Goal: Use online tool/utility: Utilize a website feature to perform a specific function

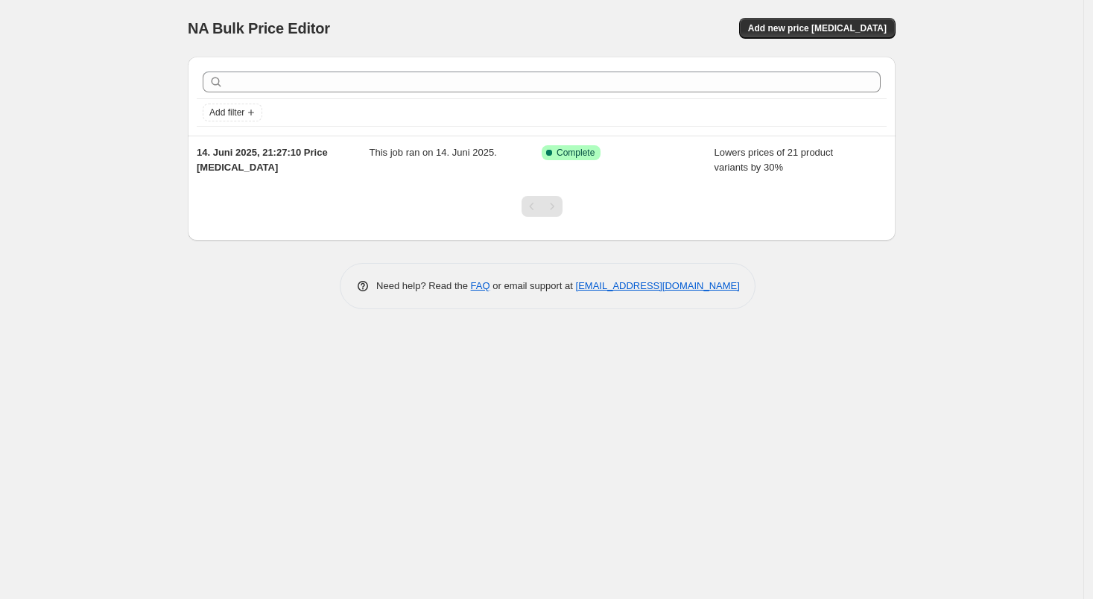
click at [711, 188] on div at bounding box center [542, 212] width 708 height 57
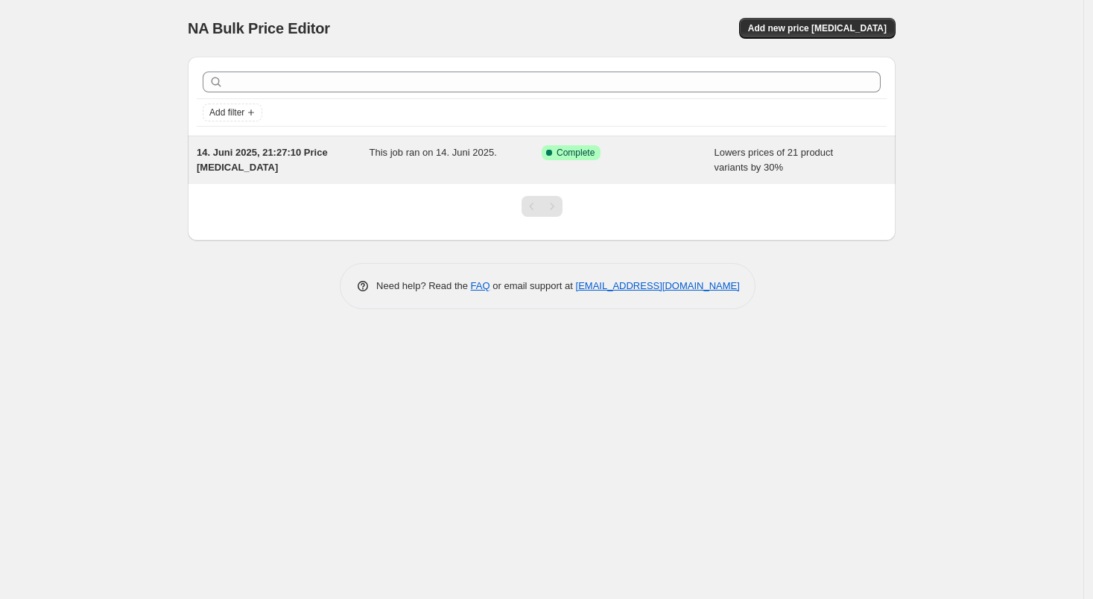
click at [672, 171] on div "Success Complete Complete" at bounding box center [628, 160] width 173 height 30
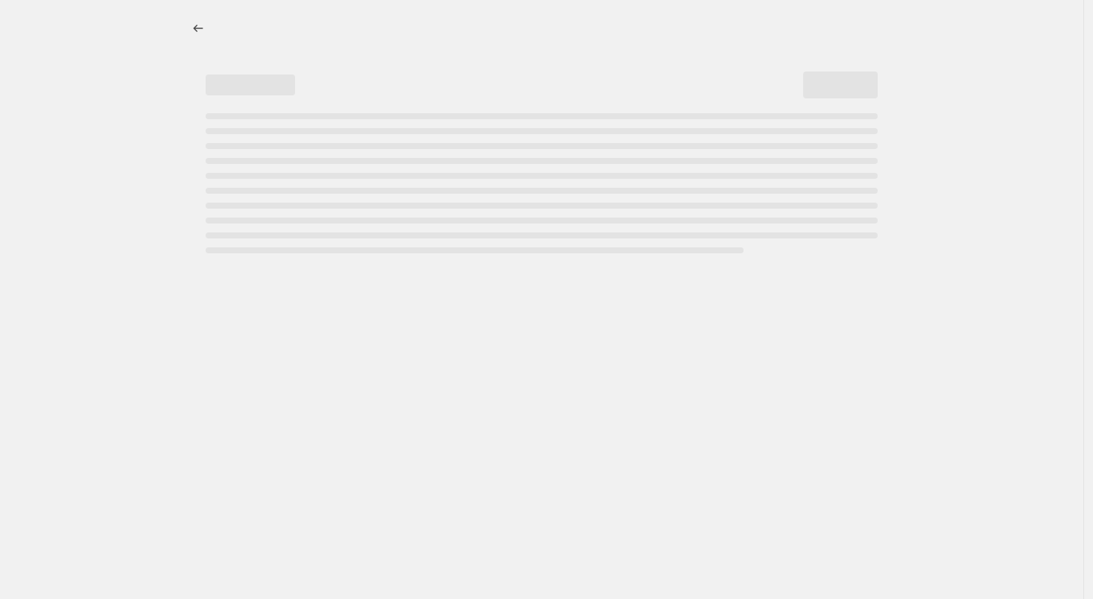
select select "percentage"
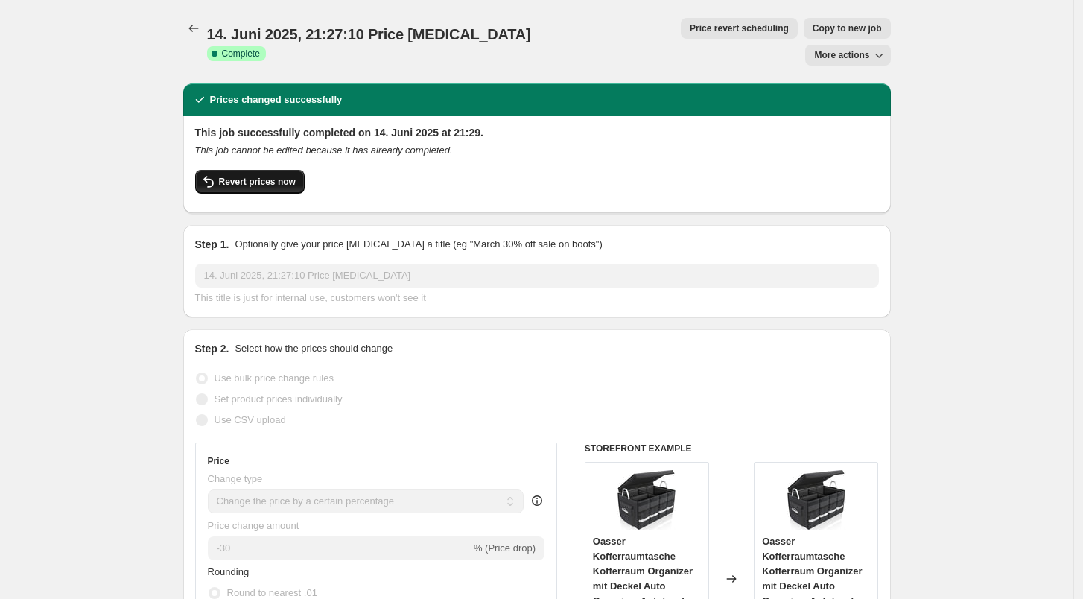
click at [274, 170] on button "Revert prices now" at bounding box center [249, 182] width 109 height 24
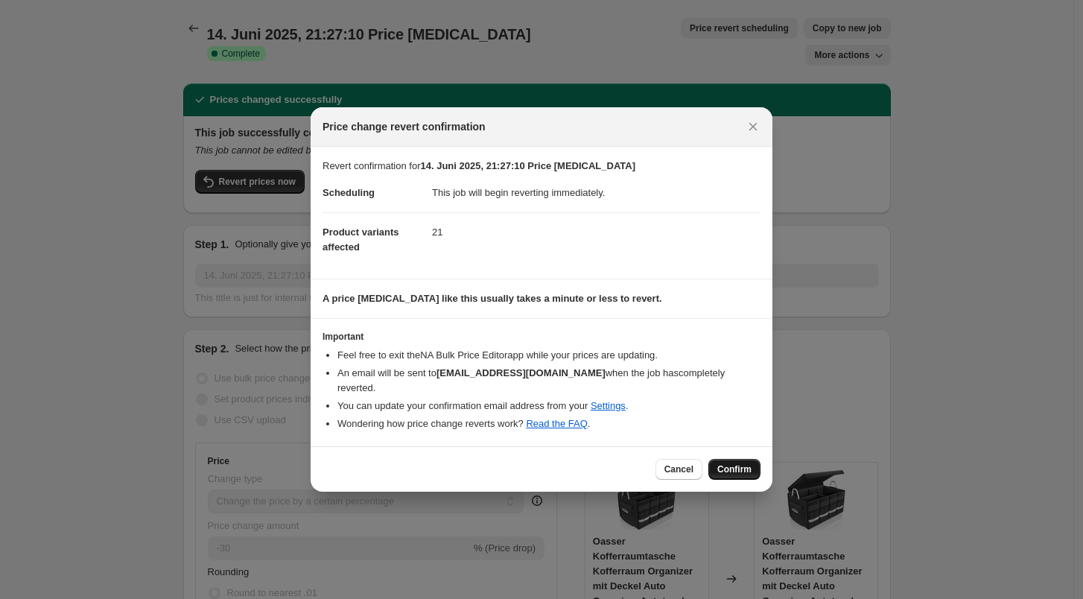
click at [729, 463] on span "Confirm" at bounding box center [734, 469] width 34 height 12
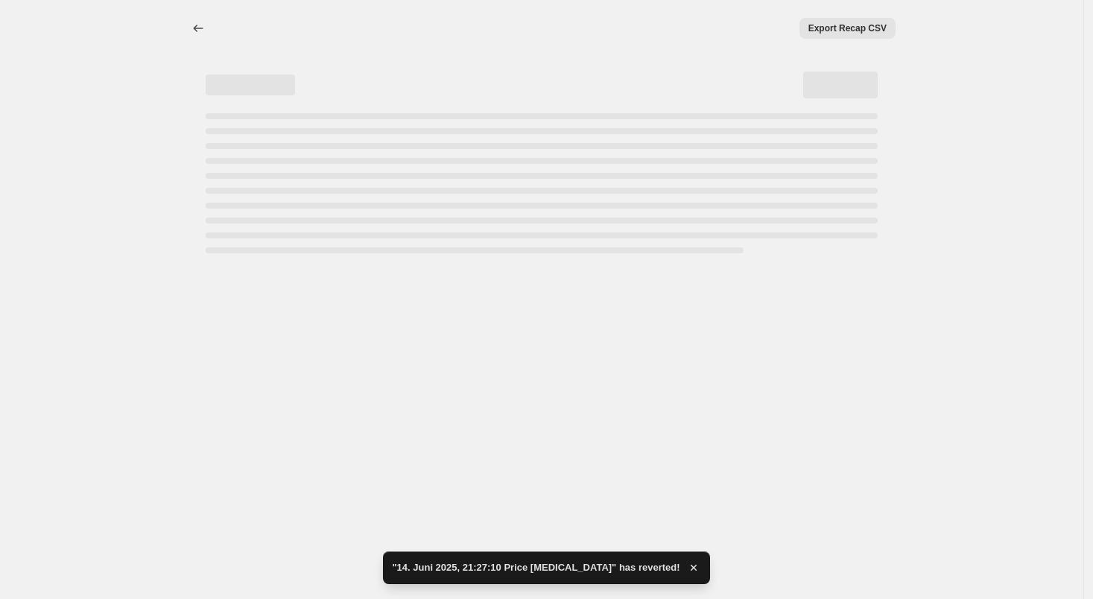
select select "percentage"
